Goal: Information Seeking & Learning: Learn about a topic

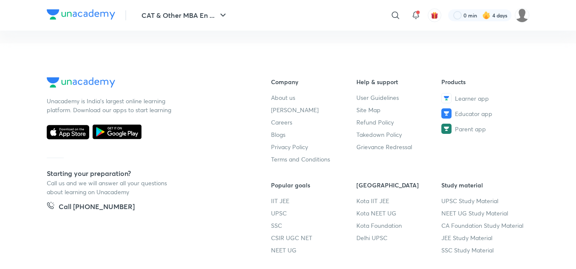
scroll to position [555, 0]
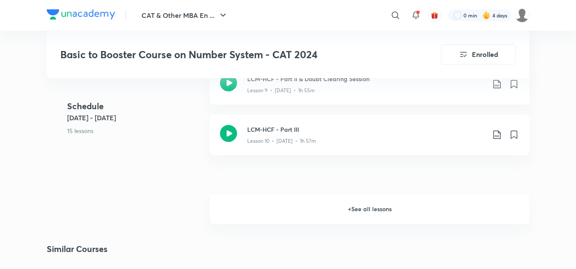
scroll to position [917, 0]
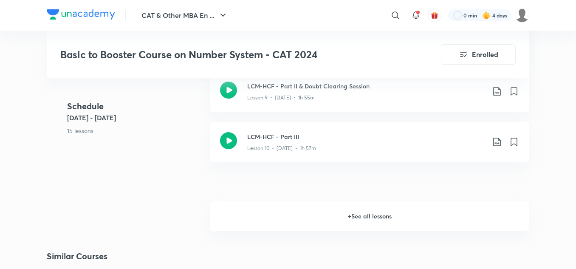
click at [346, 212] on h6 "+ See all lessons" at bounding box center [369, 216] width 319 height 30
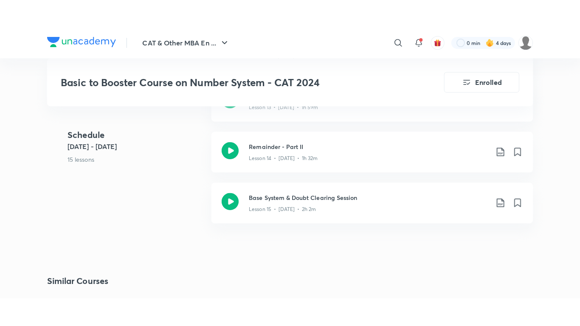
scroll to position [1121, 0]
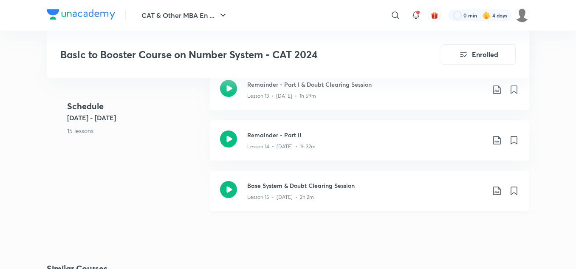
click at [237, 185] on div "Base System & Doubt Clearing Session Lesson 15 • [DATE] • 2h 2m" at bounding box center [369, 191] width 319 height 40
